Goal: Transaction & Acquisition: Purchase product/service

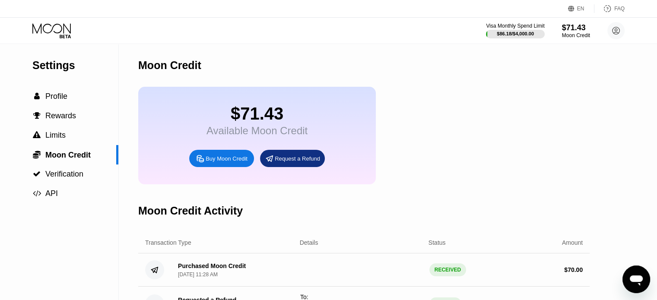
click at [226, 162] on div "Buy Moon Credit" at bounding box center [227, 158] width 42 height 7
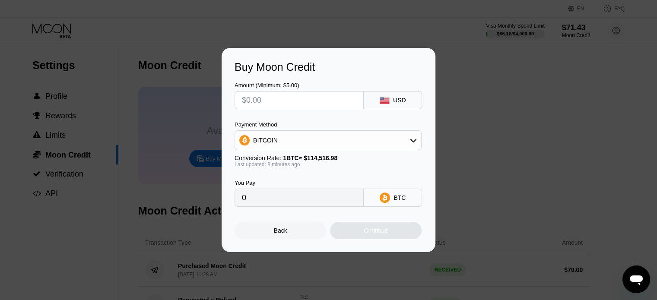
click at [290, 109] on div "Amount (Minimum: $5.00) USD Payment Method BITCOIN Conversion Rate: 1 BTC ≈ $11…" at bounding box center [329, 139] width 188 height 133
click at [289, 103] on input "text" at bounding box center [299, 100] width 114 height 17
click at [271, 105] on input "text" at bounding box center [299, 100] width 114 height 17
click at [393, 132] on div "BITCOIN" at bounding box center [328, 140] width 186 height 17
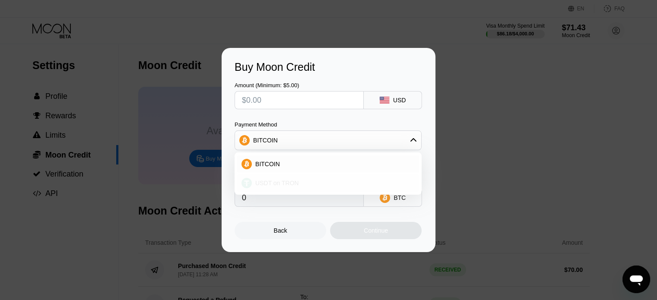
click at [259, 180] on span "USDT on TRON" at bounding box center [277, 183] width 44 height 7
type input "0.00"
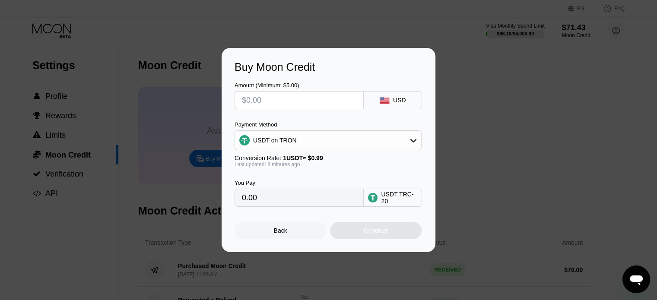
drag, startPoint x: 279, startPoint y: 94, endPoint x: 275, endPoint y: 100, distance: 7.1
click at [276, 98] on input "text" at bounding box center [299, 100] width 114 height 17
click at [274, 99] on input "text" at bounding box center [299, 100] width 114 height 17
type input "$1"
type input "1.01"
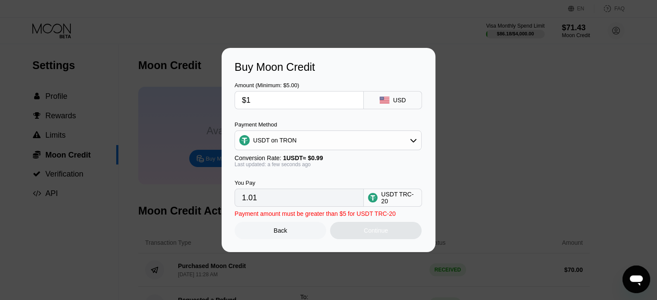
type input "$16"
type input "16.16"
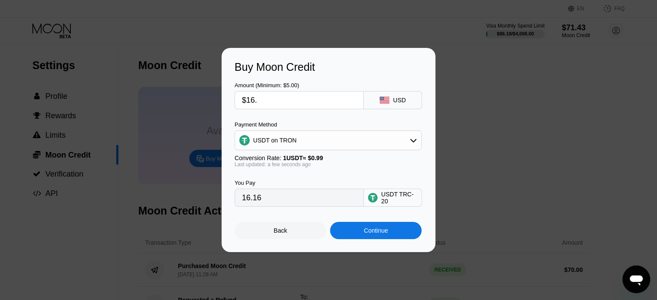
type input "$16.6"
type input "16.77"
type input "$16.64"
type input "16.81"
type input "$16.64"
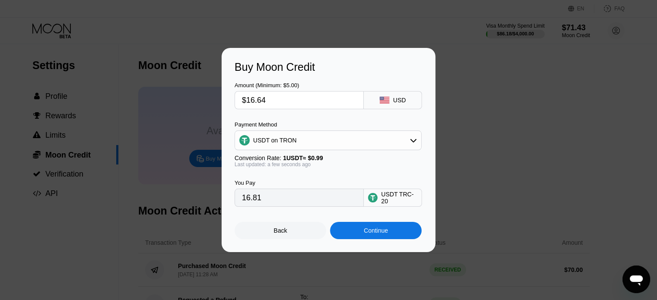
click at [377, 233] on div "Continue" at bounding box center [376, 230] width 24 height 7
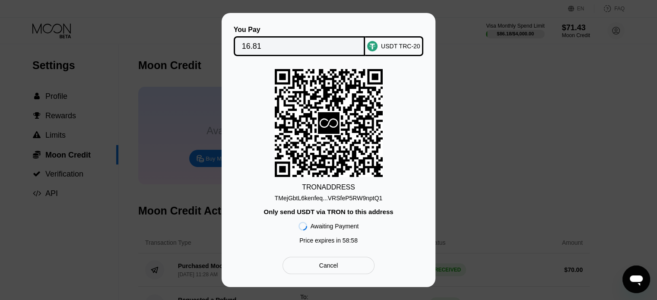
click at [346, 195] on div "TMejGbtL6kenfeq...VRSfeP5RW9nptQ1" at bounding box center [329, 198] width 108 height 7
click at [350, 196] on div "TMejGbtL6kenfeq...VRSfeP5RW9nptQ1" at bounding box center [329, 198] width 108 height 7
click at [408, 43] on div "USDT TRC-20" at bounding box center [400, 46] width 39 height 7
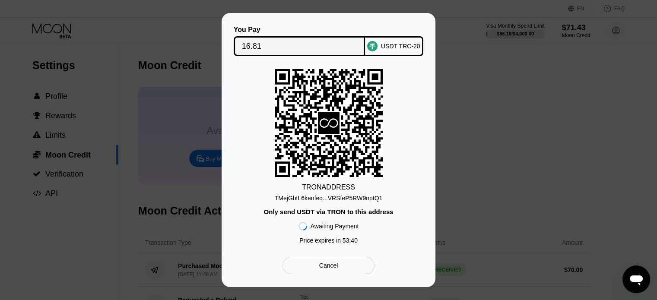
click at [357, 117] on icon at bounding box center [329, 123] width 108 height 106
drag, startPoint x: 390, startPoint y: 187, endPoint x: 382, endPoint y: 189, distance: 8.7
click at [390, 188] on div "TRON ADDRESS TMejGbtL6kenfeq...VRSfeP5RW9nptQ1 Only send USDT via TRON to this …" at bounding box center [329, 158] width 188 height 179
drag, startPoint x: 364, startPoint y: 189, endPoint x: 303, endPoint y: 189, distance: 60.9
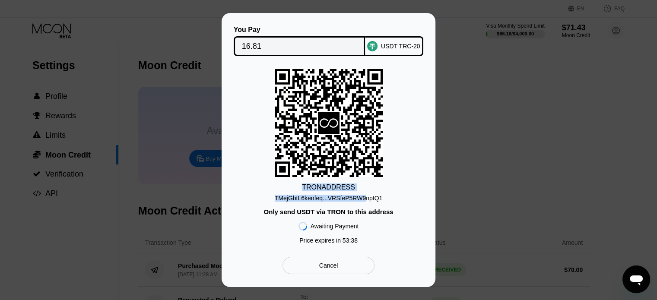
click at [303, 189] on div "TRON ADDRESS TMejGbtL6kenfeq...VRSfeP5RW9nptQ1 Only send USDT via TRON to this …" at bounding box center [329, 158] width 188 height 179
click at [392, 204] on div "TRON ADDRESS TMejGbtL6kenfeq...VRSfeP5RW9nptQ1 Only send USDT via TRON to this …" at bounding box center [329, 158] width 188 height 179
drag, startPoint x: 380, startPoint y: 200, endPoint x: 303, endPoint y: 184, distance: 78.9
click at [303, 184] on div "TRON ADDRESS TMejGbtL6kenfeq...VRSfeP5RW9nptQ1 Only send USDT via TRON to this …" at bounding box center [329, 158] width 188 height 179
click at [312, 184] on div "TRON ADDRESS" at bounding box center [328, 188] width 53 height 8
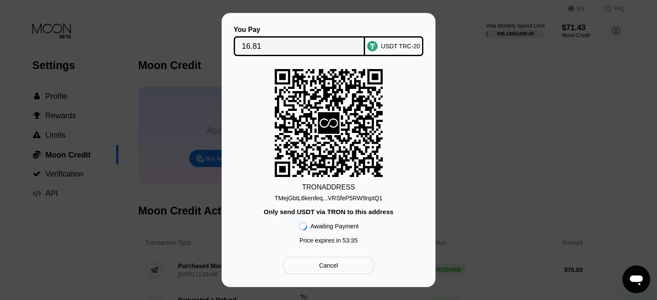
click at [312, 184] on div "TRON ADDRESS" at bounding box center [328, 188] width 53 height 8
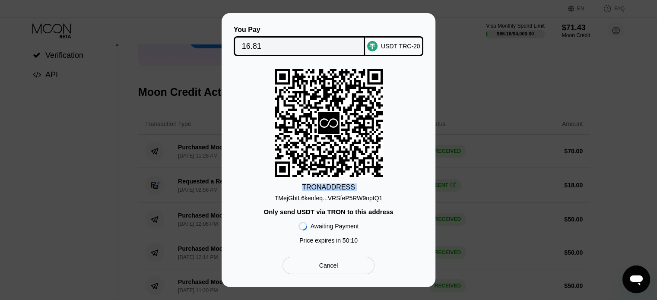
scroll to position [130, 0]
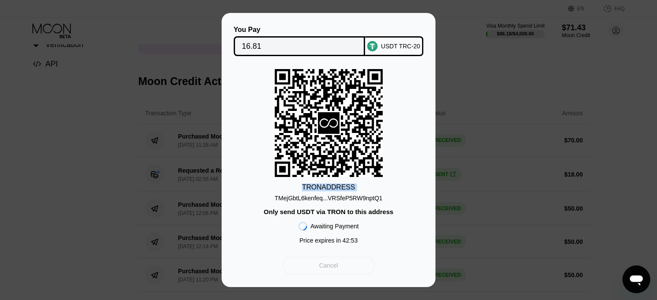
click at [297, 269] on div "Cancel" at bounding box center [328, 265] width 92 height 17
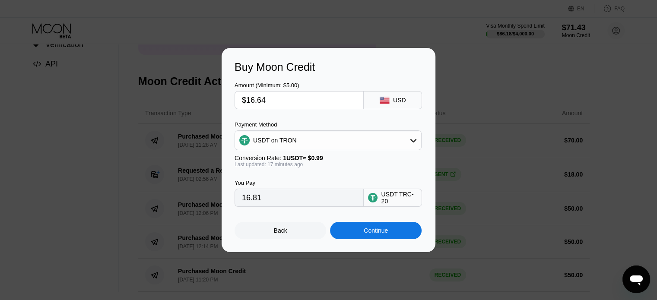
click at [481, 146] on div "Buy Moon Credit Amount (Minimum: $5.00) $16.64 USD Payment Method USDT on TRON …" at bounding box center [328, 150] width 657 height 204
click at [299, 226] on div "Back" at bounding box center [281, 230] width 92 height 17
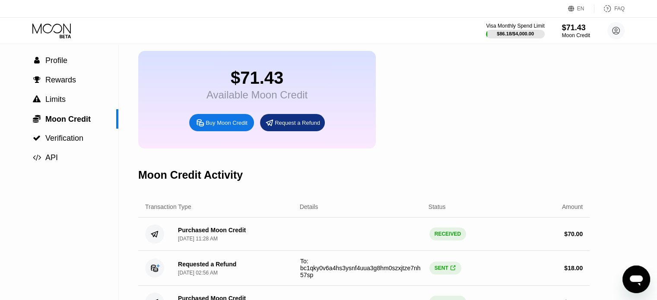
scroll to position [0, 0]
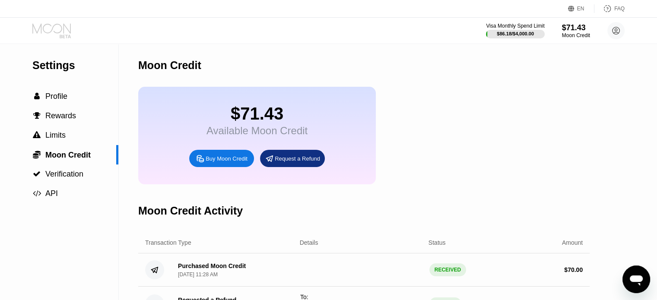
click at [59, 32] on icon at bounding box center [52, 30] width 40 height 15
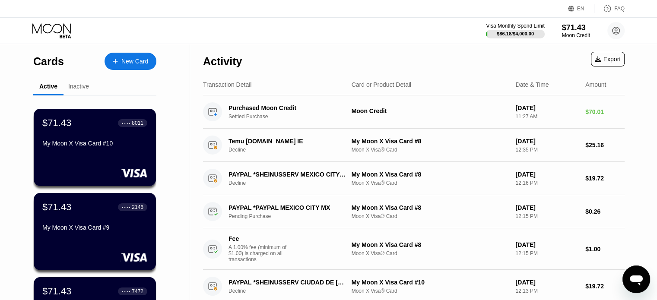
click at [43, 36] on icon at bounding box center [52, 30] width 40 height 15
click at [51, 26] on icon at bounding box center [52, 30] width 40 height 15
click at [130, 62] on div "New Card" at bounding box center [134, 61] width 27 height 7
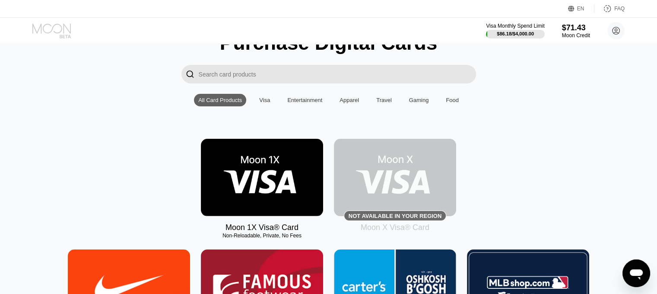
click at [40, 24] on icon at bounding box center [52, 30] width 40 height 15
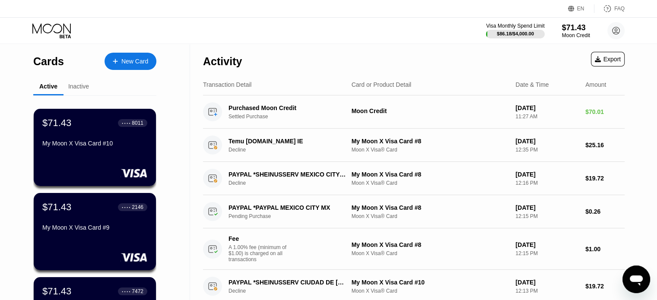
click at [135, 60] on div "New Card" at bounding box center [134, 61] width 27 height 7
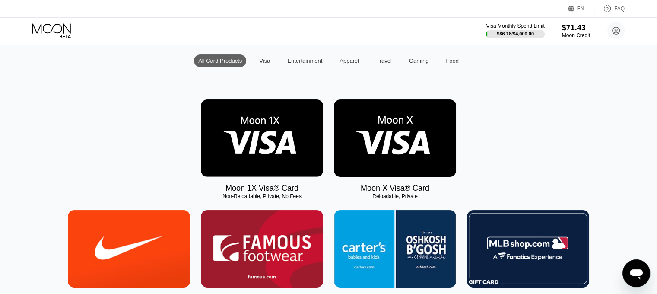
scroll to position [86, 0]
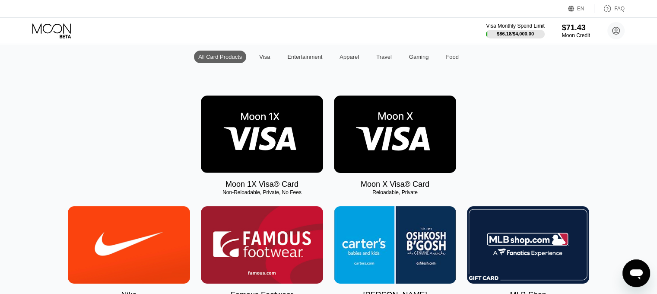
click at [384, 155] on img at bounding box center [395, 133] width 122 height 77
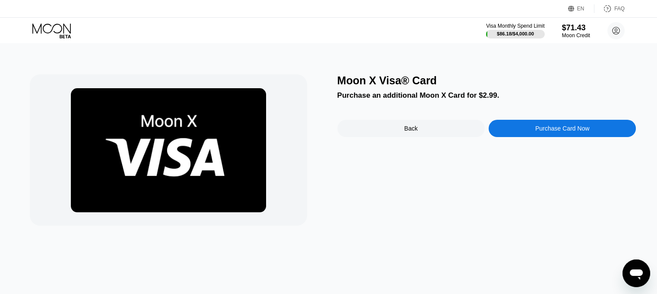
click at [570, 130] on div "Purchase Card Now" at bounding box center [562, 128] width 54 height 7
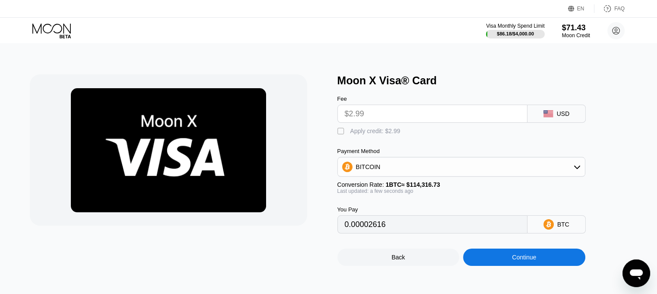
click at [366, 113] on input "$2.99" at bounding box center [432, 113] width 175 height 17
click at [342, 132] on div "" at bounding box center [341, 131] width 9 height 9
click at [536, 174] on div "BITCOIN" at bounding box center [461, 166] width 247 height 17
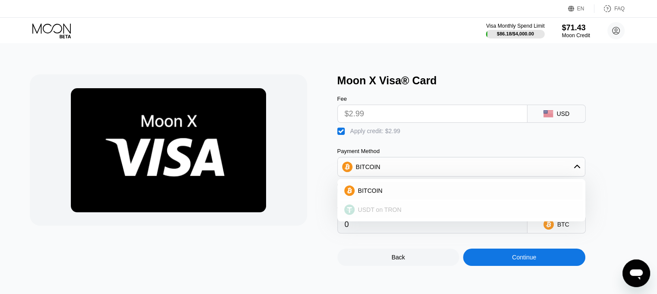
click at [395, 218] on div "USDT on TRON" at bounding box center [461, 209] width 243 height 17
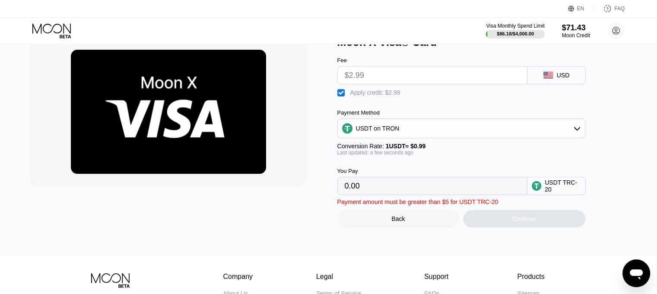
scroll to position [43, 0]
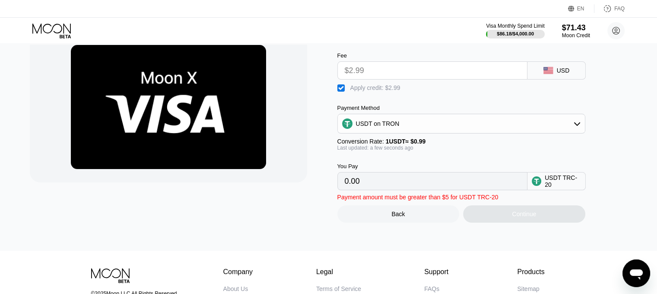
click at [372, 188] on input "0.00" at bounding box center [432, 180] width 175 height 17
click at [461, 128] on div "USDT on TRON" at bounding box center [461, 123] width 247 height 17
click at [403, 150] on div "BITCOIN" at bounding box center [467, 147] width 224 height 7
type input "0"
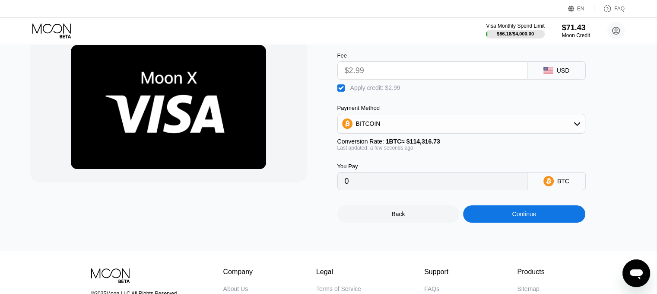
click at [596, 165] on div "You Pay 0 BTC" at bounding box center [475, 170] width 276 height 39
click at [501, 220] on div "Continue" at bounding box center [524, 213] width 122 height 17
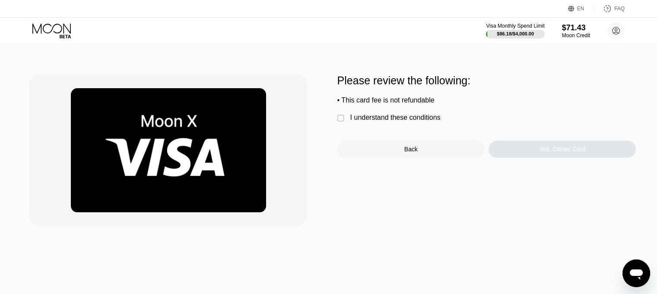
click at [370, 121] on div "I understand these conditions" at bounding box center [395, 118] width 90 height 8
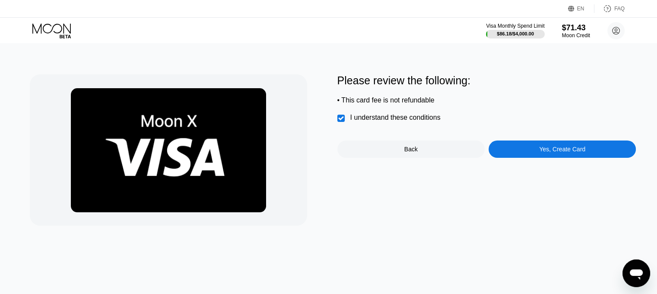
click at [552, 152] on div "Yes, Create Card" at bounding box center [562, 149] width 46 height 7
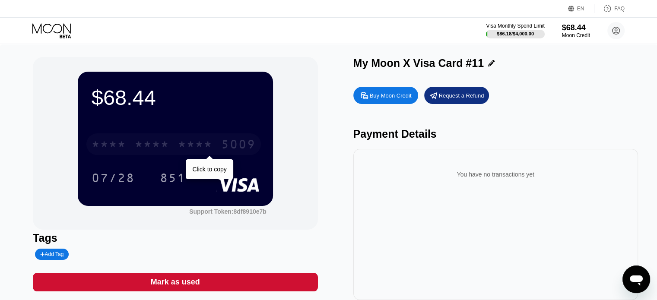
click at [218, 143] on div "* * * * * * * * * * * * 5009" at bounding box center [173, 144] width 175 height 22
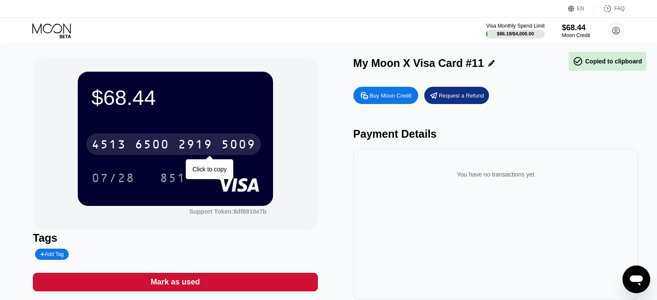
click at [218, 143] on div "4513 6500 2919 5009" at bounding box center [173, 144] width 175 height 22
click at [218, 143] on div "* * * * * * * * * * * * 5009" at bounding box center [173, 144] width 175 height 22
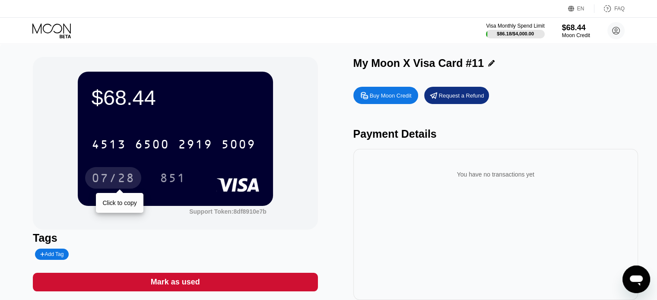
click at [124, 183] on div "07/28" at bounding box center [113, 179] width 43 height 14
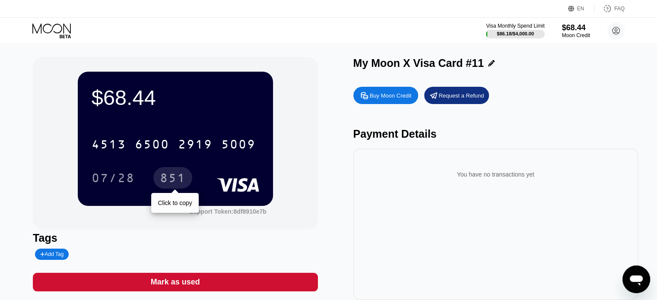
click at [168, 178] on div "851" at bounding box center [173, 179] width 26 height 14
drag, startPoint x: 168, startPoint y: 178, endPoint x: 272, endPoint y: 241, distance: 121.5
click at [171, 179] on div "851" at bounding box center [173, 179] width 26 height 14
drag, startPoint x: 239, startPoint y: 34, endPoint x: 225, endPoint y: 19, distance: 20.2
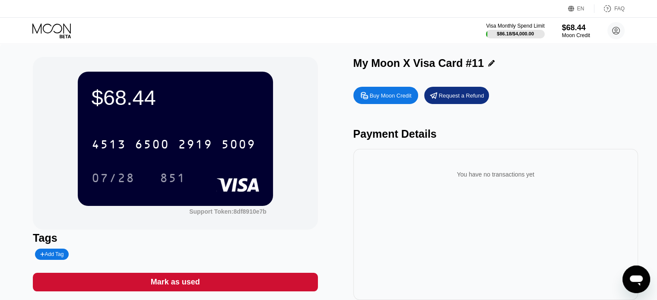
click at [225, 19] on div "Visa Monthly Spend Limit $86.18 / $4,000.00 $68.44 Moon Credit willyoro21@gmail…" at bounding box center [328, 31] width 657 height 26
click at [50, 31] on icon at bounding box center [52, 30] width 40 height 15
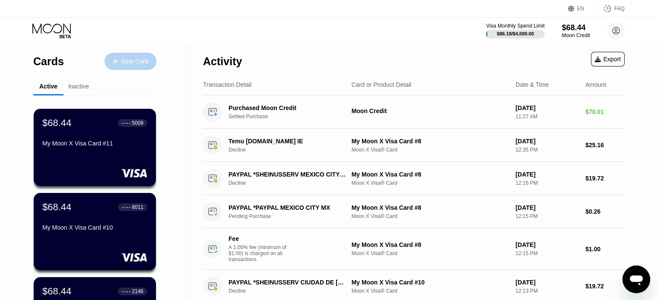
click at [124, 62] on div "New Card" at bounding box center [134, 61] width 27 height 7
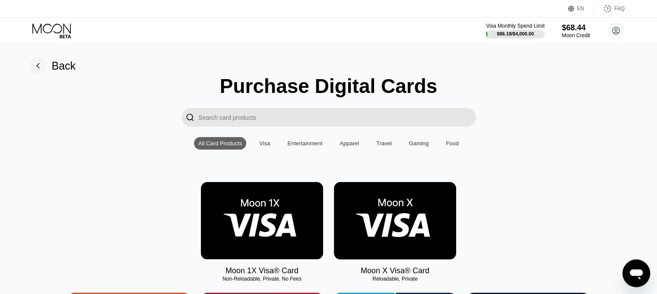
click at [411, 221] on img at bounding box center [395, 220] width 122 height 77
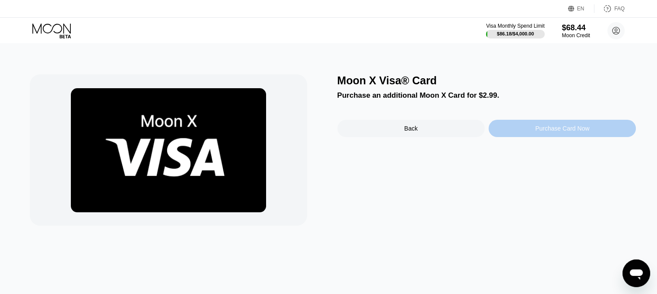
click at [543, 130] on div "Purchase Card Now" at bounding box center [562, 128] width 54 height 7
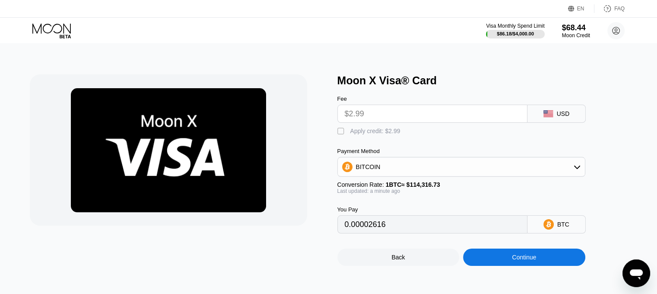
click at [340, 133] on div "" at bounding box center [341, 131] width 9 height 9
type input "0"
click at [512, 260] on div "Continue" at bounding box center [524, 257] width 24 height 7
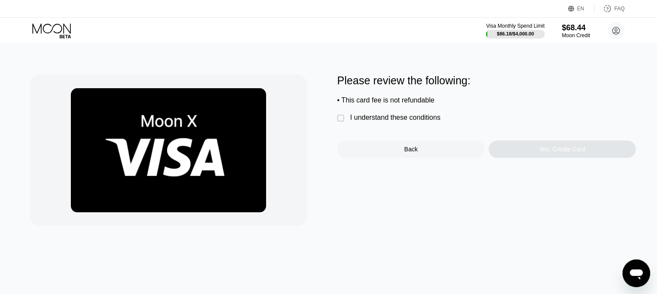
click at [353, 121] on div "I understand these conditions" at bounding box center [395, 118] width 90 height 8
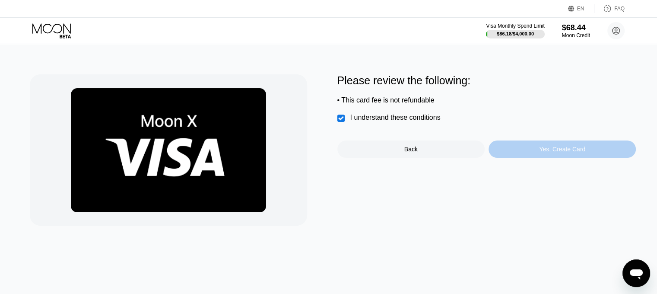
click at [555, 152] on div "Yes, Create Card" at bounding box center [562, 149] width 46 height 7
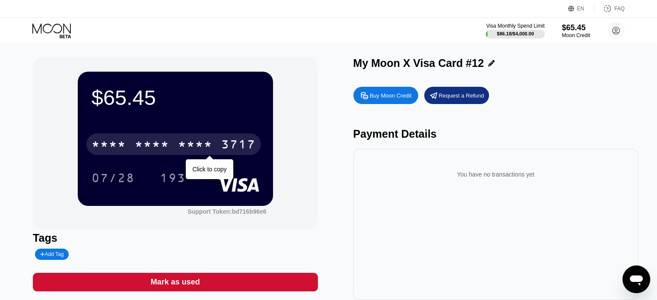
click at [206, 141] on div "* * * *" at bounding box center [195, 146] width 35 height 14
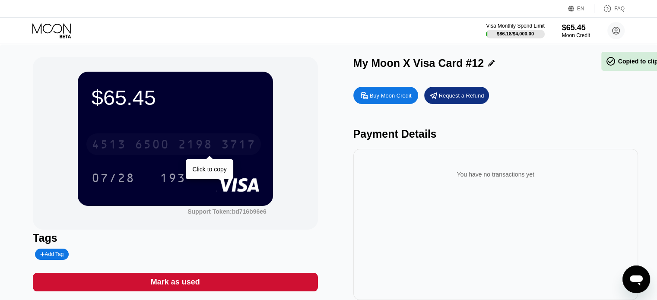
click at [206, 141] on div "2198" at bounding box center [195, 146] width 35 height 14
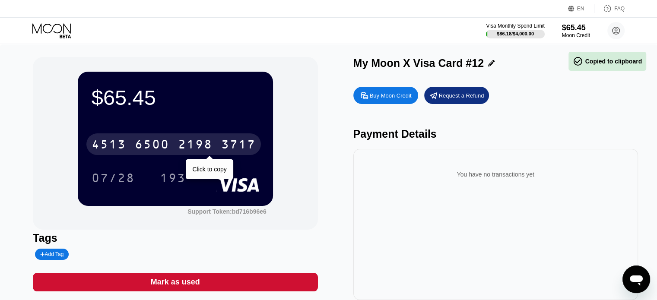
click at [207, 143] on div "2198" at bounding box center [195, 146] width 35 height 14
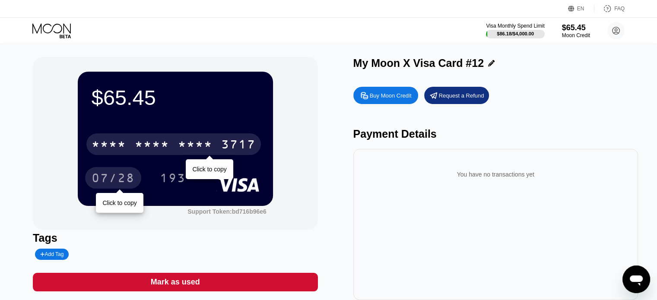
click at [120, 182] on div "07/28" at bounding box center [113, 179] width 43 height 14
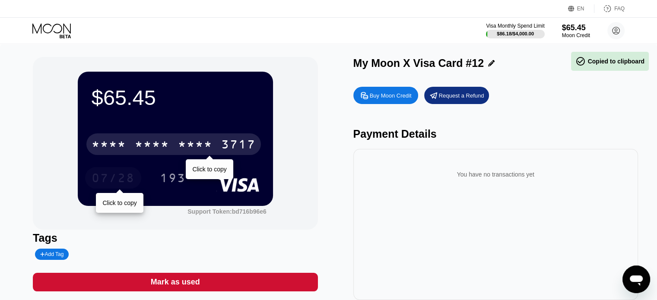
click at [120, 182] on div "07/28" at bounding box center [113, 179] width 43 height 14
drag, startPoint x: 120, startPoint y: 182, endPoint x: 274, endPoint y: 267, distance: 176.3
click at [130, 188] on div "07/28" at bounding box center [113, 178] width 56 height 22
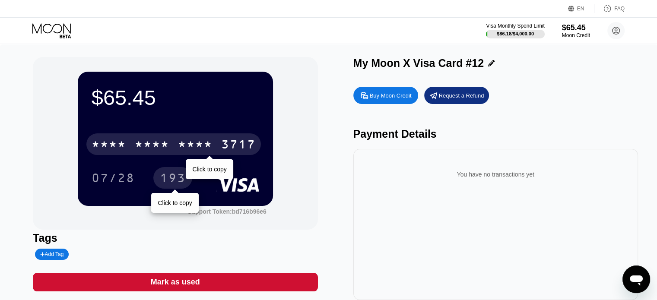
click at [175, 182] on div "193" at bounding box center [173, 179] width 26 height 14
click at [174, 182] on div "193" at bounding box center [173, 179] width 26 height 14
drag, startPoint x: 174, startPoint y: 182, endPoint x: 289, endPoint y: 263, distance: 140.2
click at [176, 183] on div "193" at bounding box center [173, 179] width 26 height 14
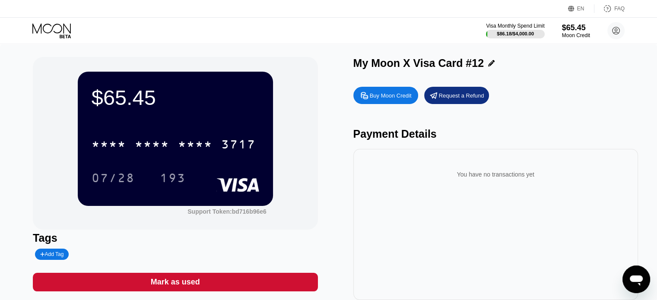
drag, startPoint x: 213, startPoint y: 48, endPoint x: 204, endPoint y: 48, distance: 9.5
click at [213, 48] on div "$65.45 * * * * * * * * * * * * 3717 07/28 193 Support Token: bd716b96e6 Tags Ad…" at bounding box center [328, 183] width 657 height 278
click at [62, 39] on div "Visa Monthly Spend Limit $86.18 / $4,000.00 $65.45 Moon Credit willyoro21@gmail…" at bounding box center [328, 31] width 657 height 26
drag, startPoint x: 46, startPoint y: 1, endPoint x: 48, endPoint y: 24, distance: 22.5
click at [44, 7] on div "EN Language Select an item Save FAQ" at bounding box center [328, 9] width 657 height 18
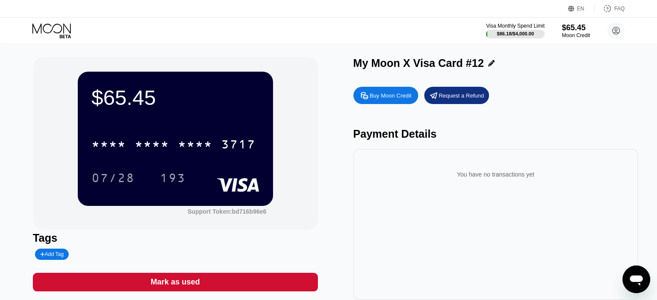
click at [48, 28] on icon at bounding box center [52, 30] width 40 height 15
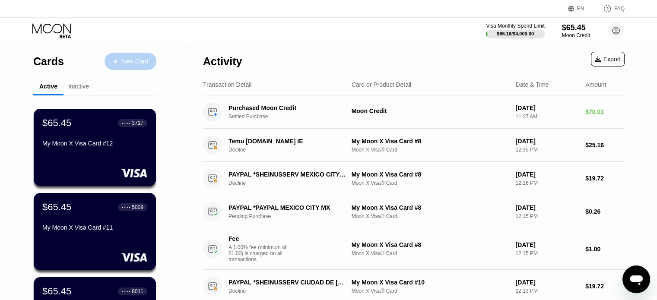
click at [141, 63] on div "New Card" at bounding box center [134, 61] width 27 height 7
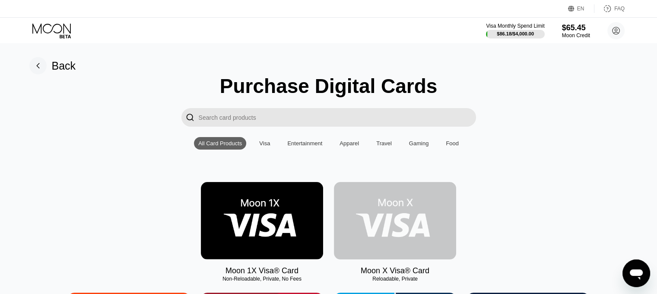
click at [383, 209] on img at bounding box center [395, 220] width 122 height 77
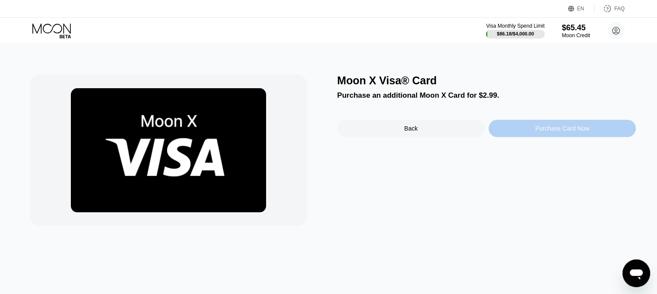
click at [557, 132] on div "Purchase Card Now" at bounding box center [562, 128] width 54 height 7
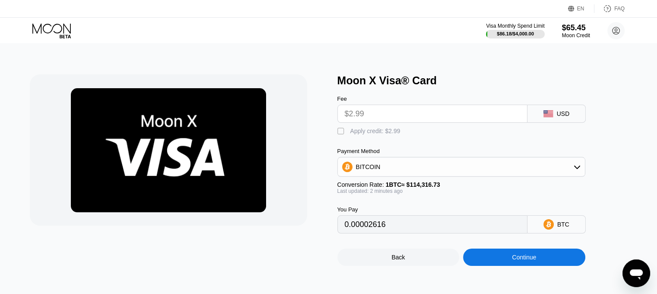
click at [352, 134] on div "Apply credit: $2.99" at bounding box center [375, 130] width 50 height 7
type input "0"
click at [537, 263] on div "Continue" at bounding box center [524, 256] width 122 height 17
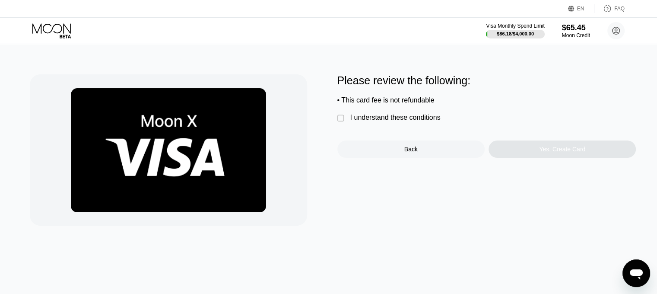
click at [359, 121] on div "I understand these conditions" at bounding box center [395, 118] width 90 height 8
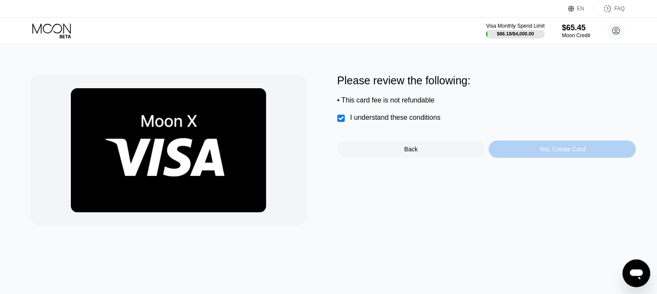
click at [568, 152] on div "Yes, Create Card" at bounding box center [562, 149] width 46 height 7
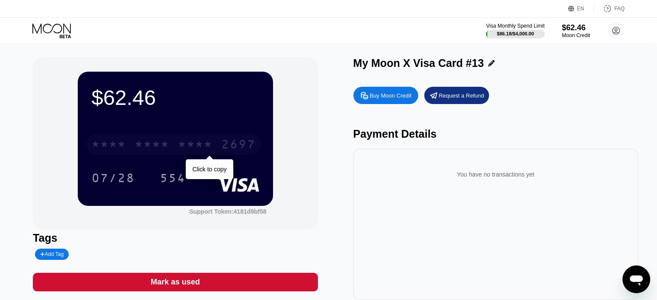
click at [210, 142] on div "* * * *" at bounding box center [195, 146] width 35 height 14
click at [210, 142] on div "2939" at bounding box center [195, 146] width 35 height 14
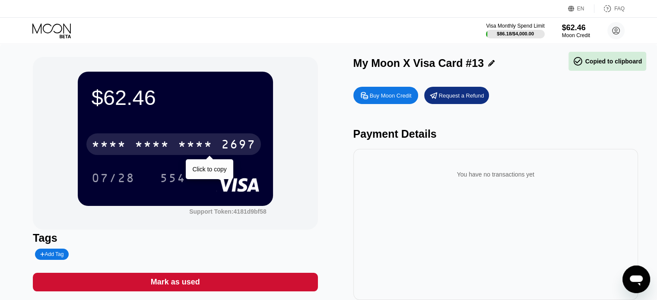
click at [210, 142] on div "* * * *" at bounding box center [195, 146] width 35 height 14
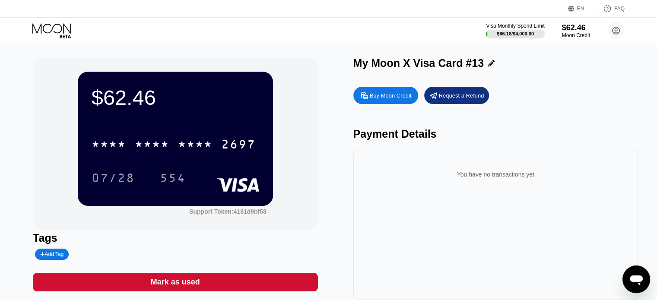
click at [121, 187] on div "$62.46 * * * * * * * * * * * * 2697 07/28 554" at bounding box center [175, 139] width 195 height 134
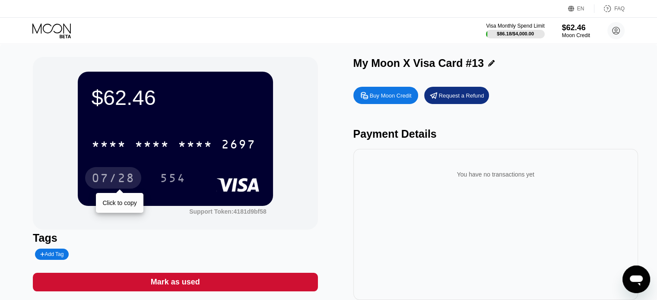
click at [121, 183] on div "07/28" at bounding box center [113, 179] width 43 height 14
drag, startPoint x: 121, startPoint y: 183, endPoint x: 285, endPoint y: 277, distance: 189.4
click at [128, 185] on div "07/28" at bounding box center [113, 179] width 43 height 14
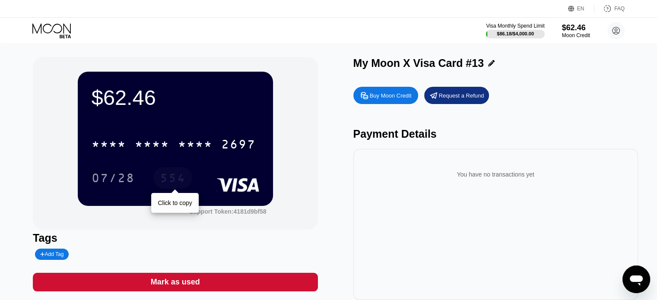
click at [173, 176] on div "554" at bounding box center [173, 179] width 26 height 14
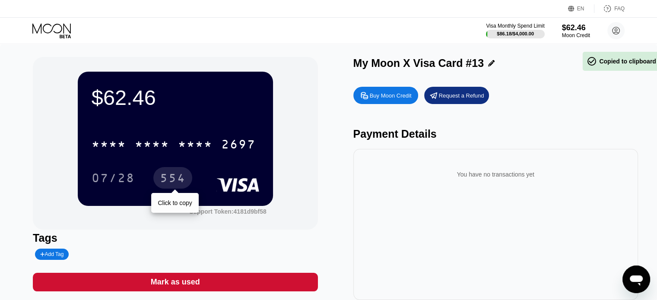
drag, startPoint x: 173, startPoint y: 176, endPoint x: 351, endPoint y: 281, distance: 206.8
click at [195, 194] on div "$62.46 * * * * * * * * * * * * 2697 07/28 554 Click to copy" at bounding box center [175, 139] width 195 height 134
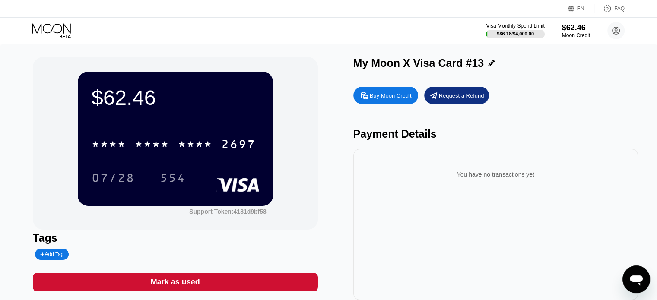
click at [55, 31] on icon at bounding box center [52, 30] width 40 height 15
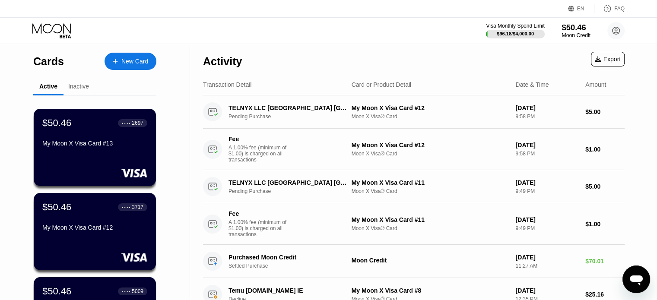
click at [577, 36] on div "Moon Credit" at bounding box center [576, 35] width 29 height 6
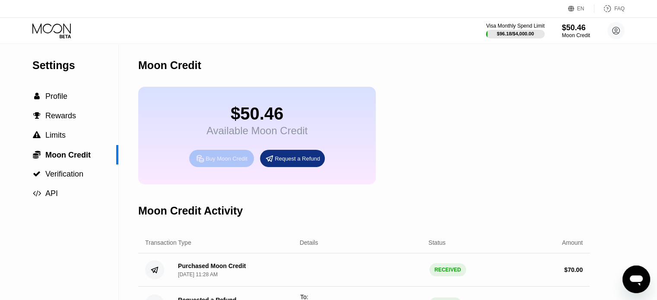
click at [227, 162] on div "Buy Moon Credit" at bounding box center [227, 158] width 42 height 7
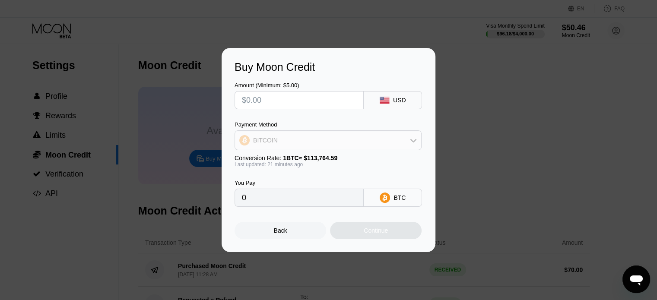
click at [410, 141] on icon at bounding box center [413, 140] width 7 height 7
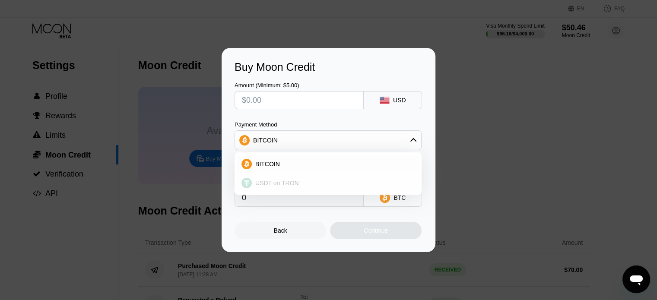
click at [278, 183] on span "USDT on TRON" at bounding box center [277, 183] width 44 height 7
type input "0.00"
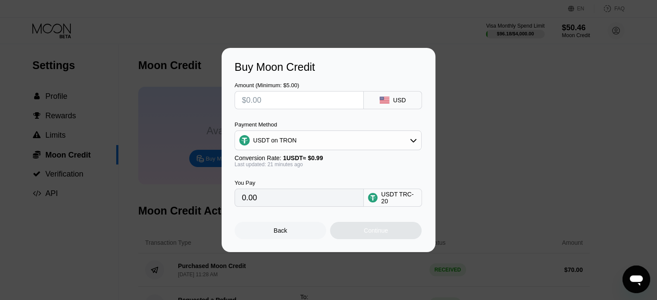
click at [273, 199] on input "0.00" at bounding box center [299, 197] width 114 height 17
drag, startPoint x: 272, startPoint y: 202, endPoint x: 261, endPoint y: 201, distance: 10.8
click at [270, 203] on input "0.00" at bounding box center [299, 197] width 114 height 17
click at [251, 200] on input "0.00" at bounding box center [299, 197] width 114 height 17
click at [260, 103] on input "text" at bounding box center [299, 100] width 114 height 17
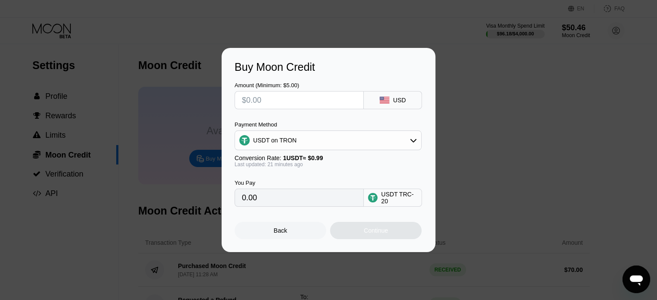
type input "$1"
type input "1.01"
type input "$18"
type input "18.18"
type input "$1"
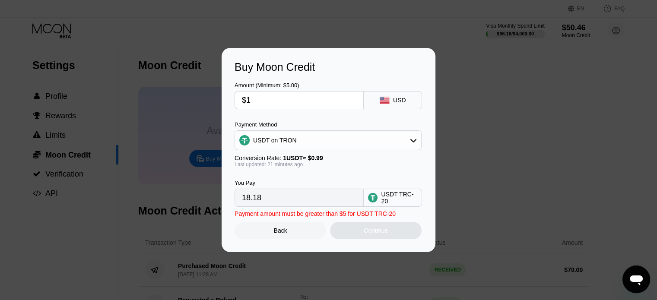
type input "1.01"
type input "$16"
type input "16.16"
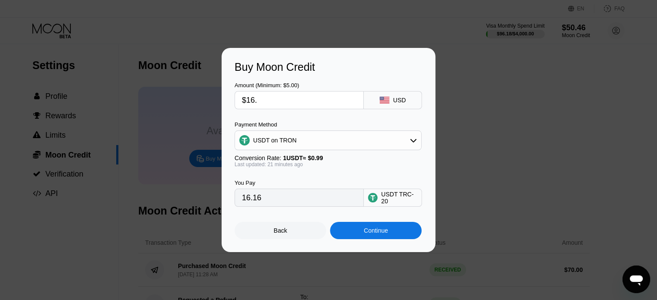
type input "$16.4"
type input "16.57"
type input "$16.48"
type input "16.65"
type input "$16.48"
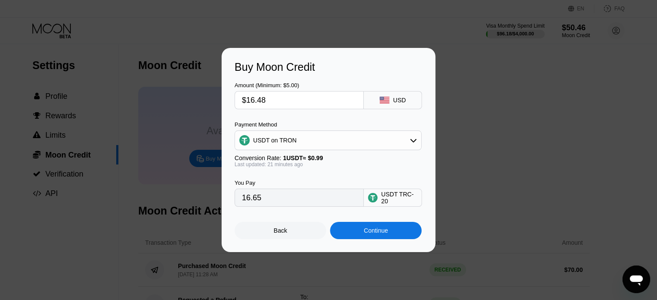
click at [359, 233] on div "Continue" at bounding box center [376, 230] width 92 height 17
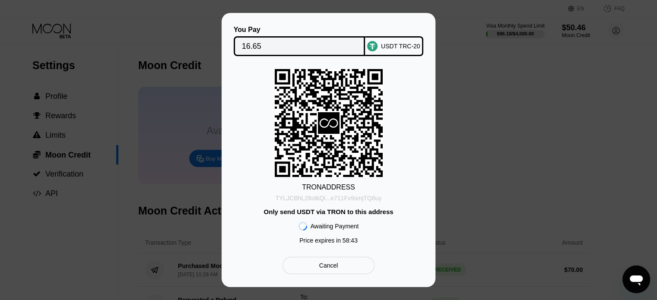
click at [340, 196] on div "TYLJCBhL28otkQi...e711Fv9smjTQ8uy" at bounding box center [329, 196] width 106 height 10
click at [340, 196] on div "TYLJCBhL28otkQi...e711Fv9smjTQ8uy" at bounding box center [329, 198] width 106 height 7
drag, startPoint x: 340, startPoint y: 196, endPoint x: 375, endPoint y: 257, distance: 70.5
click at [340, 197] on div "TYLJCBhL28otkQi...e711Fv9smjTQ8uy" at bounding box center [329, 198] width 106 height 7
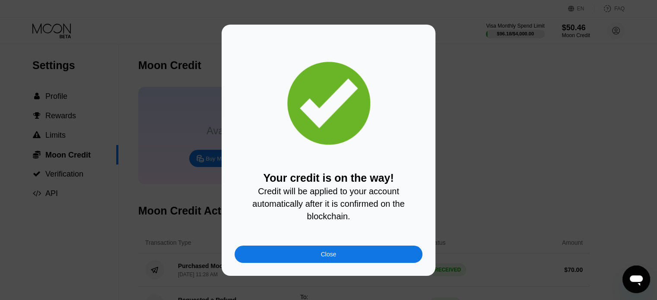
click at [317, 256] on div "Close" at bounding box center [329, 254] width 188 height 17
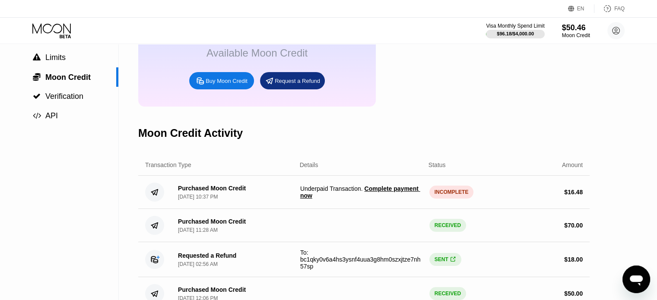
scroll to position [86, 0]
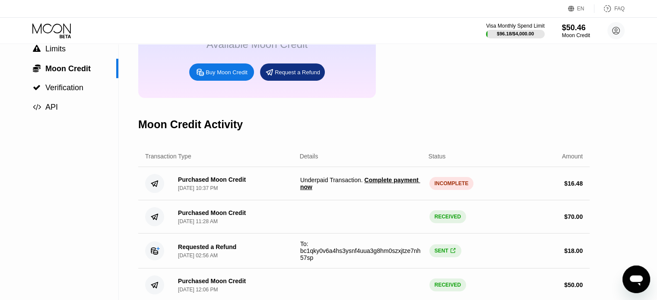
click at [390, 190] on span "Complete payment now" at bounding box center [360, 184] width 120 height 14
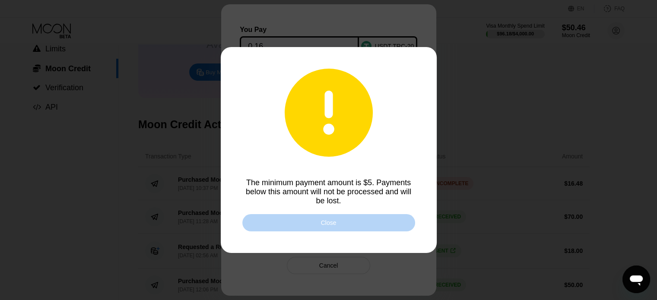
click at [346, 224] on div "Close" at bounding box center [328, 222] width 173 height 17
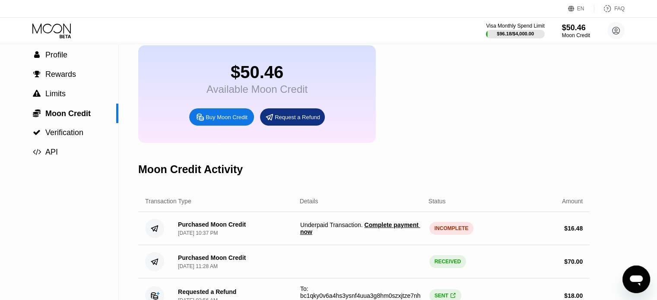
scroll to position [43, 0]
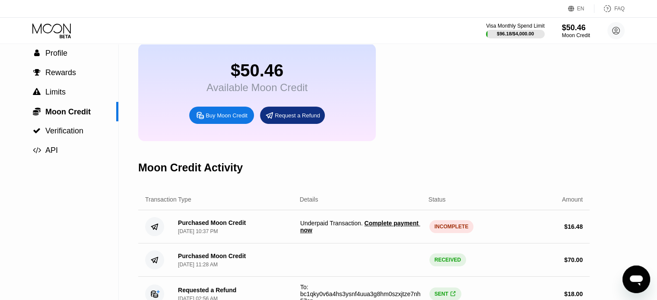
click at [641, 285] on icon "Open messaging window" at bounding box center [636, 280] width 16 height 16
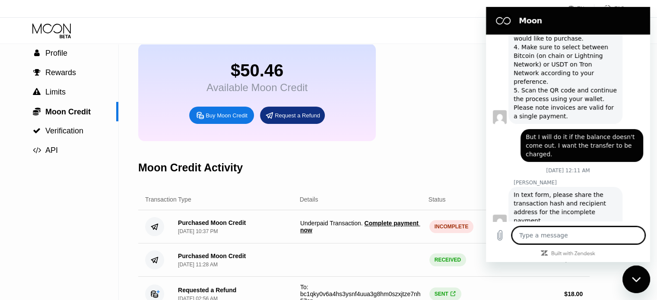
scroll to position [687, 0]
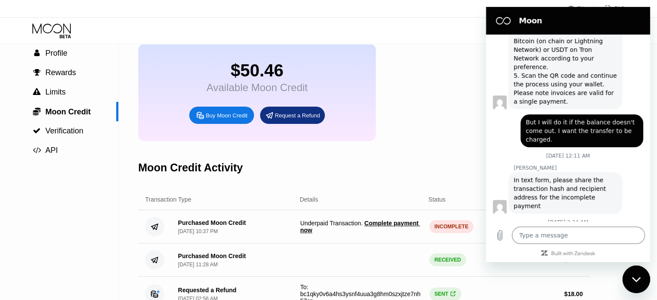
click at [425, 102] on div "$50.46 Available Moon Credit Buy Moon Credit Request a Refund" at bounding box center [363, 93] width 451 height 98
click at [543, 237] on textarea at bounding box center [578, 235] width 133 height 17
type textarea "x"
click at [534, 235] on textarea at bounding box center [578, 235] width 133 height 17
type textarea "e"
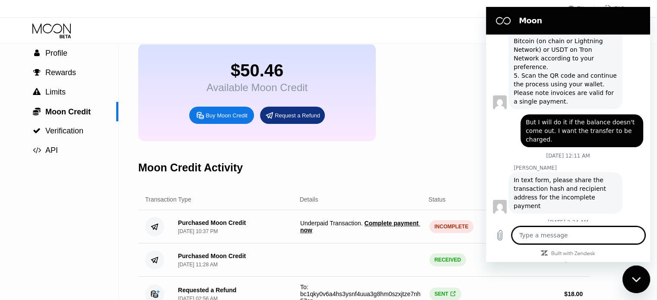
type textarea "x"
type textarea "el"
type textarea "x"
type textarea "ell"
type textarea "x"
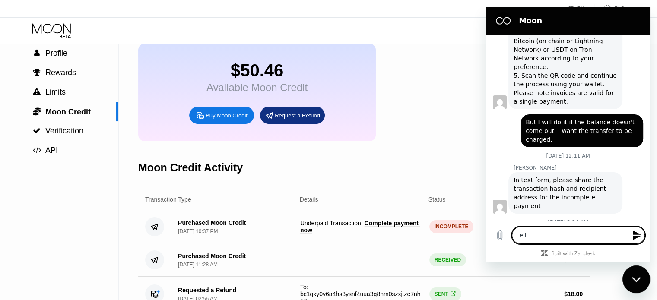
type textarea "ello"
type textarea "x"
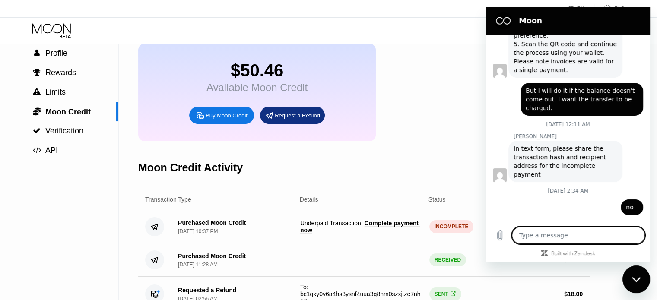
type textarea "x"
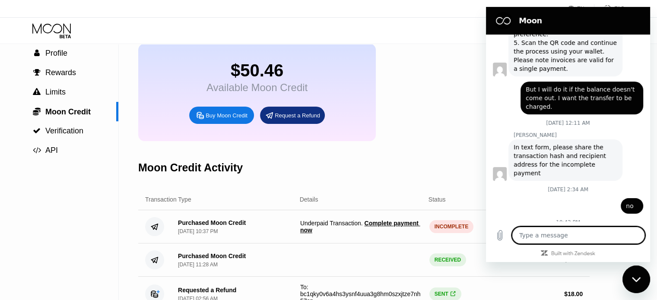
type textarea "h"
type textarea "x"
type textarea "he"
type textarea "x"
type textarea "hel"
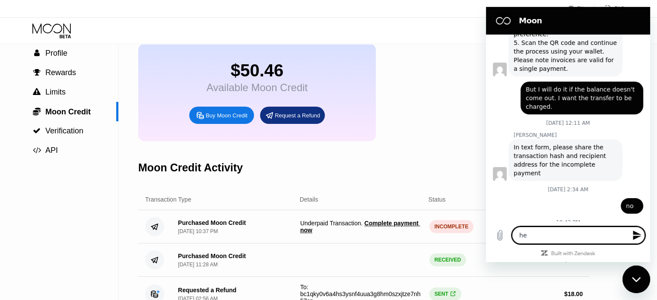
type textarea "x"
type textarea "helo"
type textarea "x"
type textarea "hel"
type textarea "x"
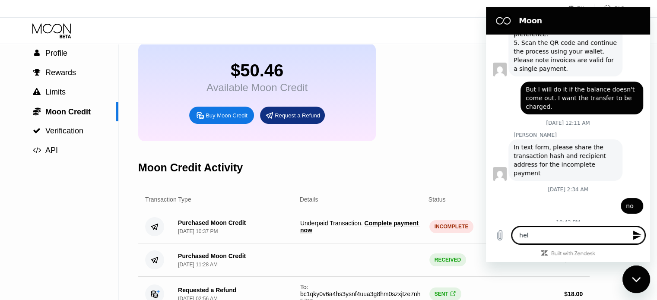
type textarea "hell"
type textarea "x"
type textarea "hello"
type textarea "x"
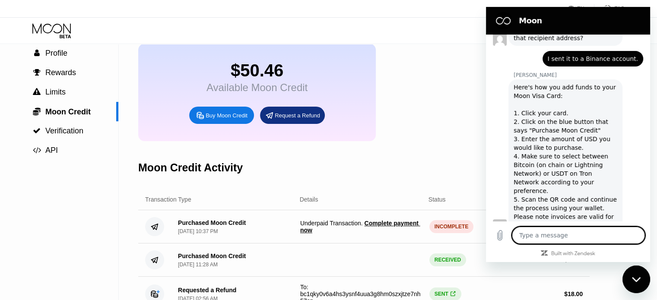
scroll to position [736, 0]
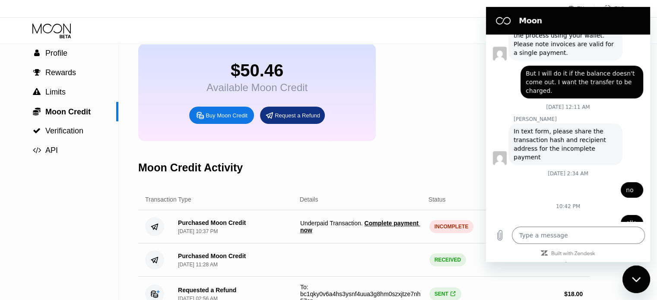
click at [404, 108] on div "$50.46 Available Moon Credit Buy Moon Credit Request a Refund" at bounding box center [363, 93] width 451 height 98
click at [631, 285] on div "Close messaging window" at bounding box center [636, 280] width 26 height 26
type textarea "x"
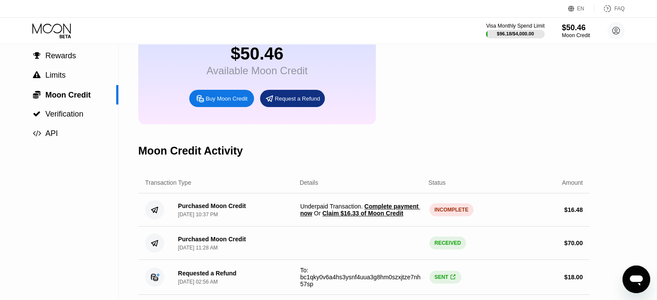
scroll to position [86, 0]
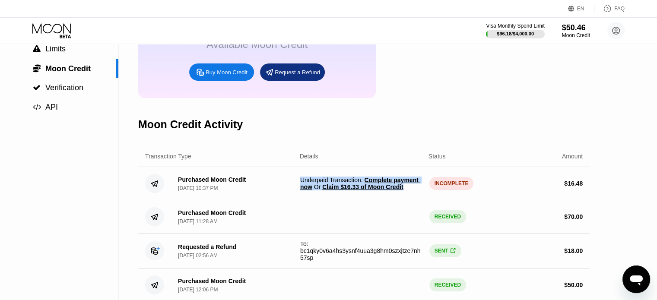
drag, startPoint x: 409, startPoint y: 202, endPoint x: 301, endPoint y: 188, distance: 109.7
click at [301, 188] on span "Underpaid Transaction . Complete payment now Or Claim $16.33 of Moon Credit" at bounding box center [361, 184] width 122 height 14
copy span "Underpaid Transaction . Complete payment now Or Claim $16.33 of Moon Credit"
click at [354, 190] on span "Claim $16.33 of Moon Credit" at bounding box center [362, 187] width 81 height 7
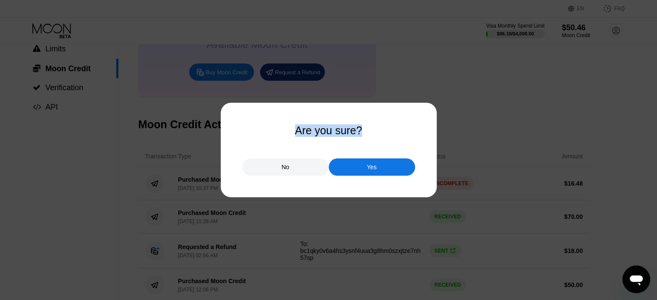
drag, startPoint x: 369, startPoint y: 133, endPoint x: 294, endPoint y: 129, distance: 75.7
click at [292, 133] on div "Are you sure? No Yes" at bounding box center [328, 149] width 173 height 51
copy div "Are you sure?"
click at [369, 168] on div "Yes" at bounding box center [372, 167] width 10 height 8
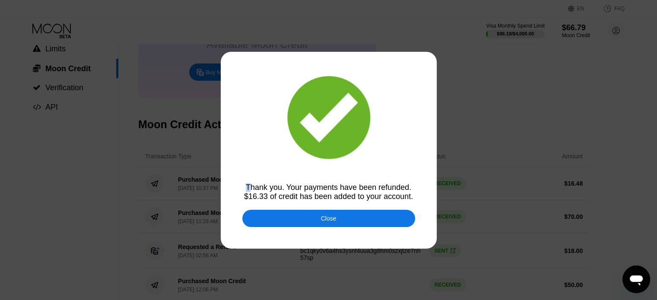
drag, startPoint x: 418, startPoint y: 200, endPoint x: 258, endPoint y: 188, distance: 159.8
click at [251, 188] on div "Thank you. Your payments have been refunded. $16.33 of credit has been added to…" at bounding box center [328, 150] width 657 height 300
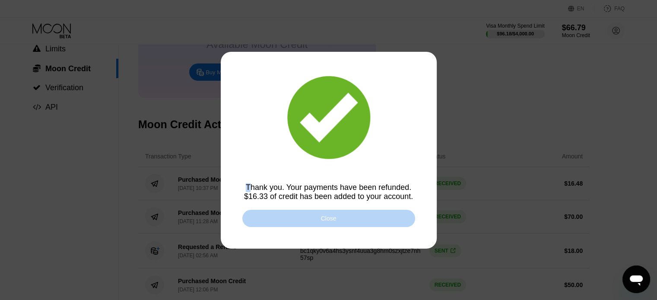
click at [348, 219] on div "Close" at bounding box center [328, 218] width 173 height 17
